Goal: Check status: Check status

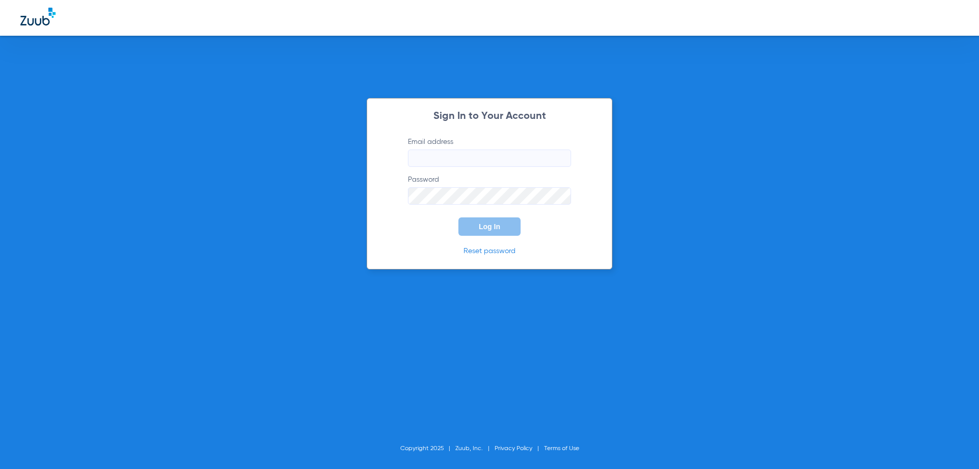
type input "[EMAIL_ADDRESS][DOMAIN_NAME]"
click at [485, 229] on span "Log In" at bounding box center [489, 226] width 21 height 8
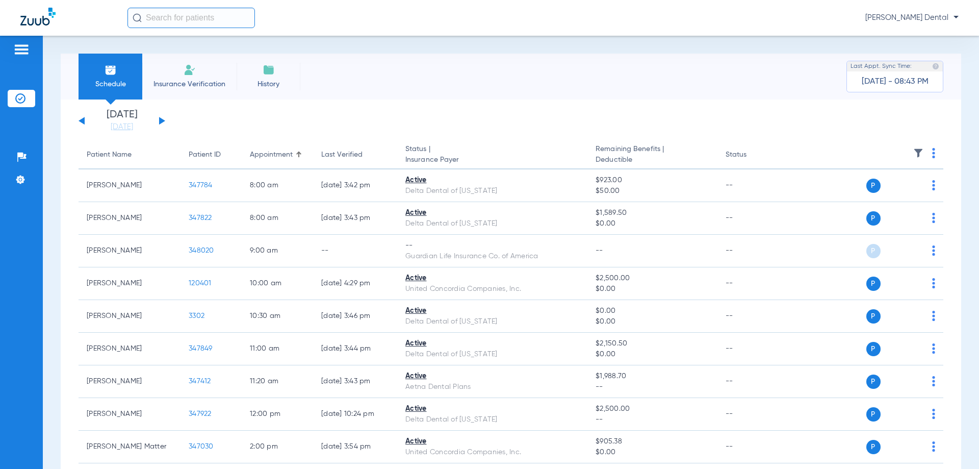
click at [164, 120] on button at bounding box center [162, 121] width 6 height 8
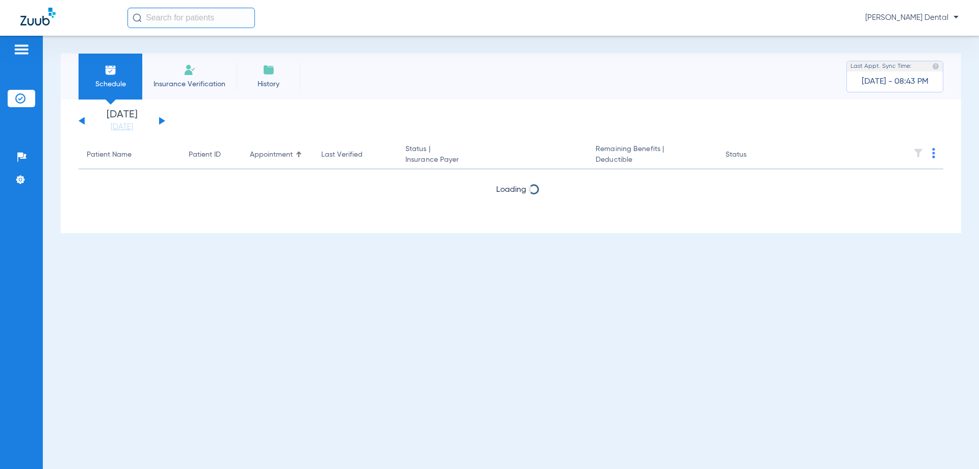
click at [164, 120] on button at bounding box center [162, 121] width 6 height 8
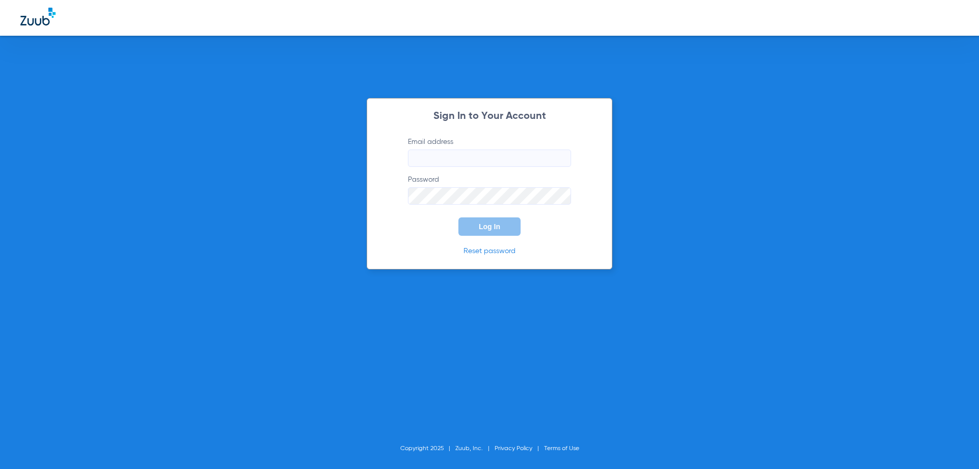
type input "[EMAIL_ADDRESS][DOMAIN_NAME]"
